Goal: Task Accomplishment & Management: Manage account settings

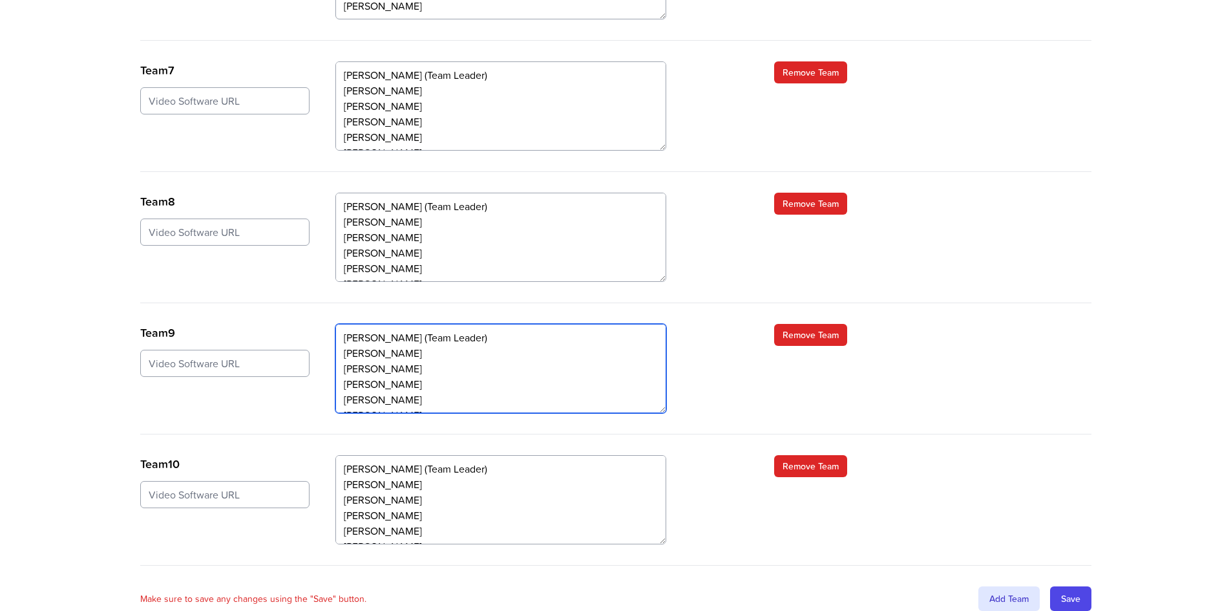
scroll to position [16, 0]
click at [355, 340] on textarea "[PERSON_NAME] (Team Leader) [PERSON_NAME] [PERSON_NAME] [PERSON_NAME] [PERSON_N…" at bounding box center [500, 368] width 331 height 89
drag, startPoint x: 342, startPoint y: 337, endPoint x: 404, endPoint y: 342, distance: 62.9
click at [404, 342] on textarea "[PERSON_NAME] (Team Leader) [PERSON_NAME] [PERSON_NAME] [PERSON_NAME] [PERSON_N…" at bounding box center [500, 368] width 331 height 89
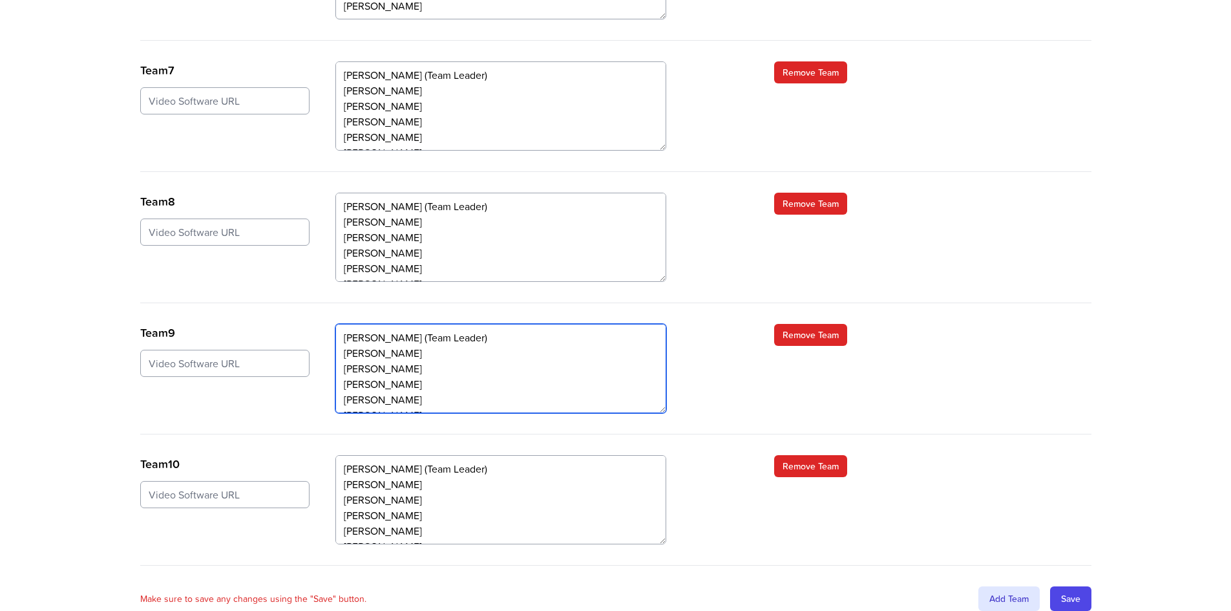
click at [483, 324] on textarea "[PERSON_NAME] (Team Leader) [PERSON_NAME] [PERSON_NAME] [PERSON_NAME] [PERSON_N…" at bounding box center [500, 368] width 331 height 89
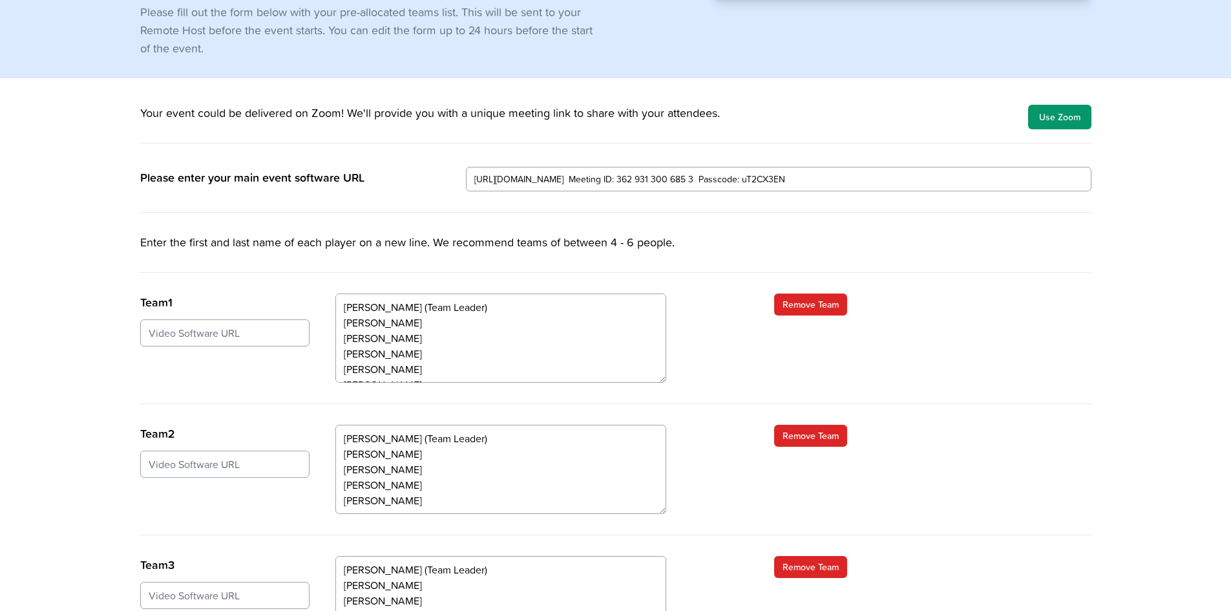
scroll to position [258, 0]
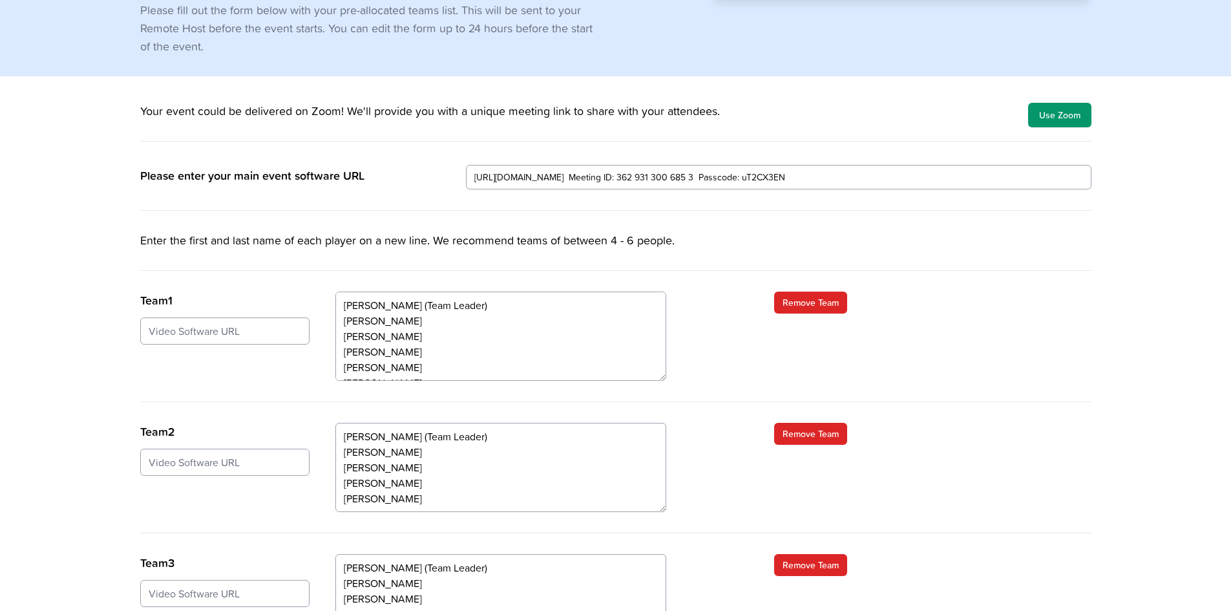
type textarea "[PERSON_NAME] (Team Leader) [PERSON_NAME] [PERSON_NAME] [PERSON_NAME] [PERSON_N…"
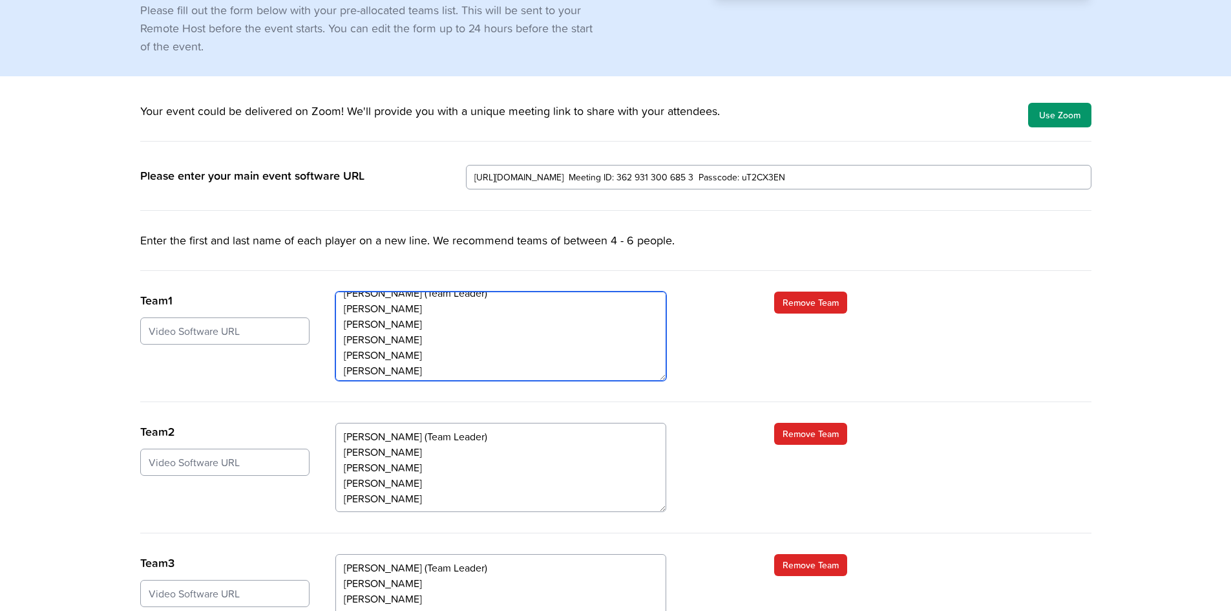
scroll to position [16, 0]
click at [353, 308] on textarea "[PERSON_NAME] (Team Leader) [PERSON_NAME] [PERSON_NAME] [PERSON_NAME] [PERSON_N…" at bounding box center [500, 335] width 331 height 89
drag, startPoint x: 341, startPoint y: 305, endPoint x: 423, endPoint y: 304, distance: 82.1
click at [423, 304] on textarea "[PERSON_NAME] (Team Leader) [PERSON_NAME] [PERSON_NAME] [PERSON_NAME] [PERSON_N…" at bounding box center [500, 335] width 331 height 89
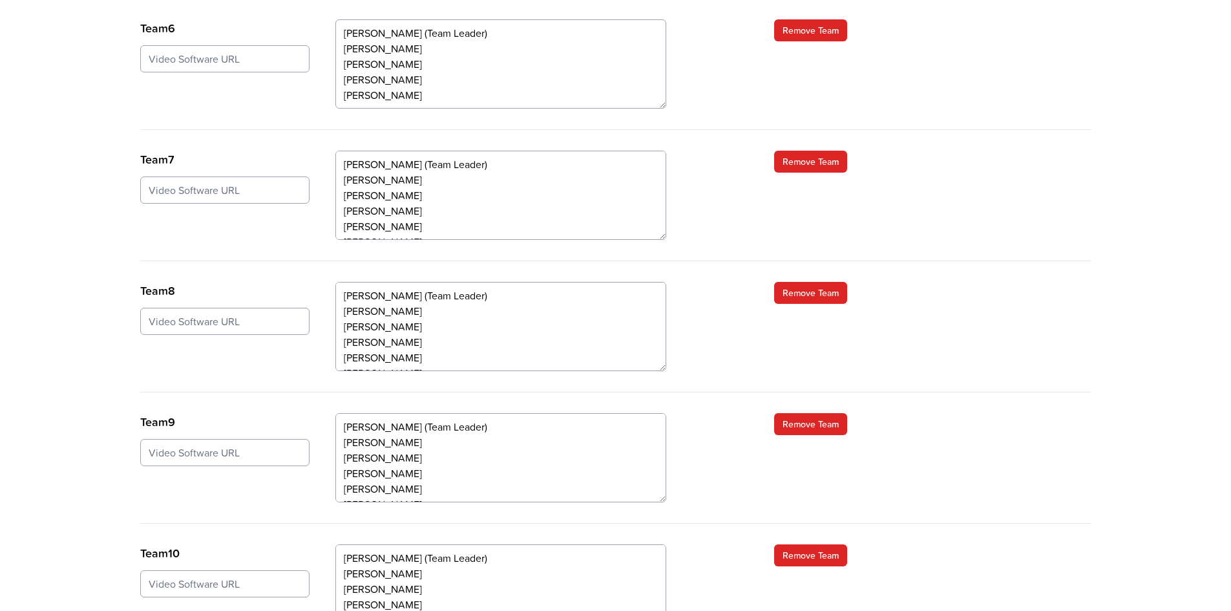
scroll to position [1275, 0]
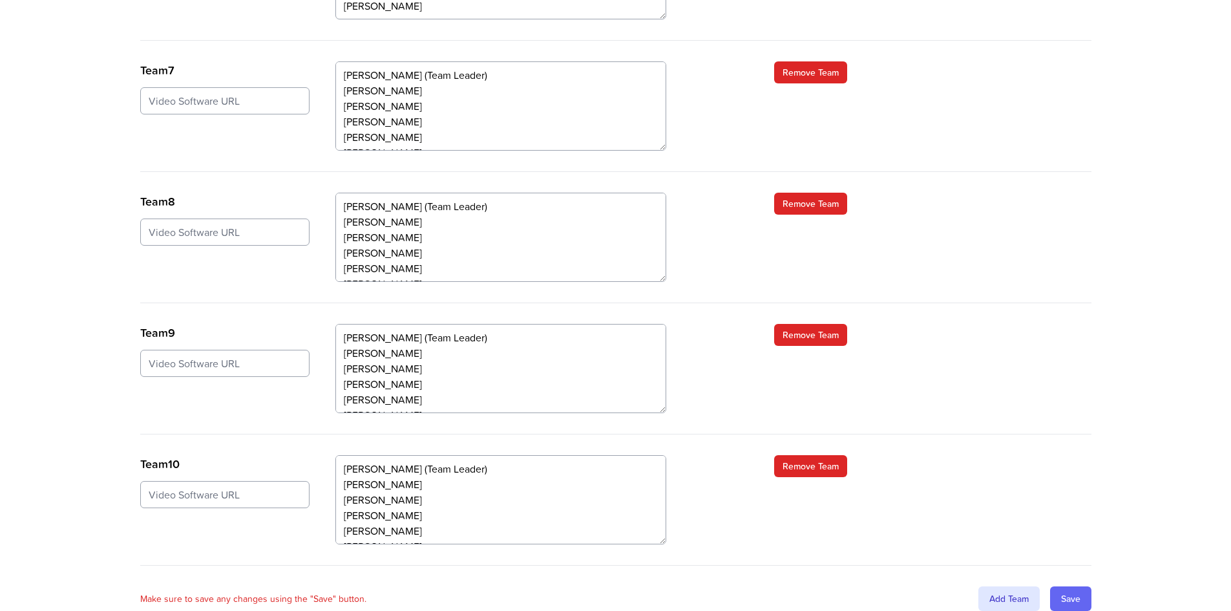
type textarea "[PERSON_NAME] (Team Leader) [PERSON_NAME] [PERSON_NAME] [PERSON_NAME] [PERSON_N…"
click at [1076, 586] on input "Save" at bounding box center [1070, 598] width 41 height 25
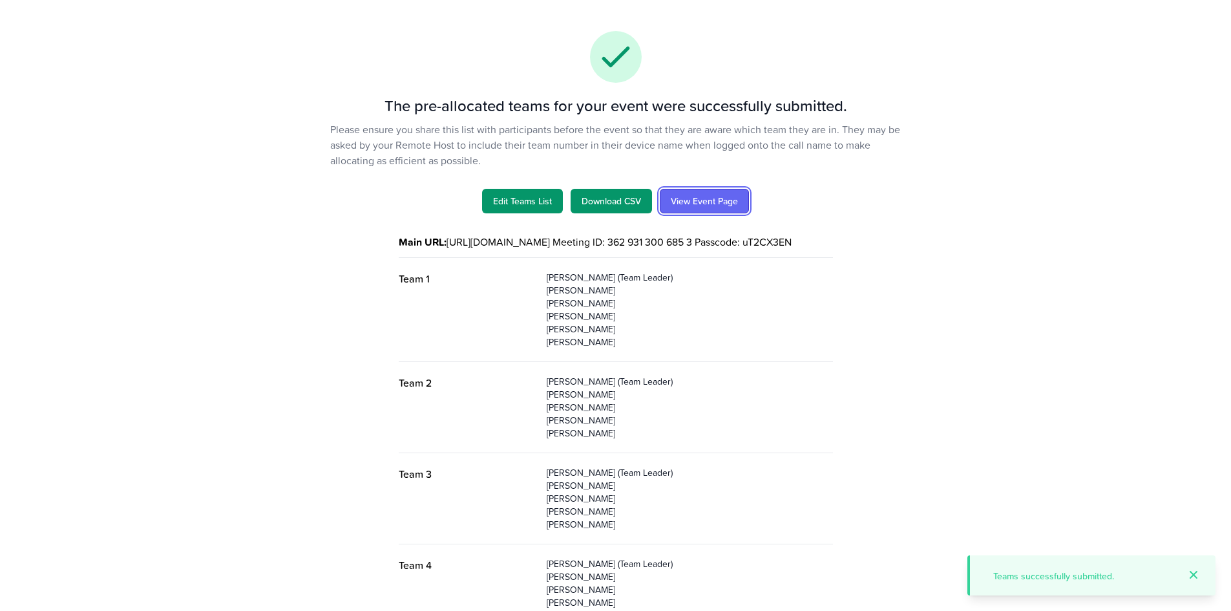
click at [707, 201] on link "View Event Page" at bounding box center [704, 201] width 89 height 25
